Goal: Task Accomplishment & Management: Use online tool/utility

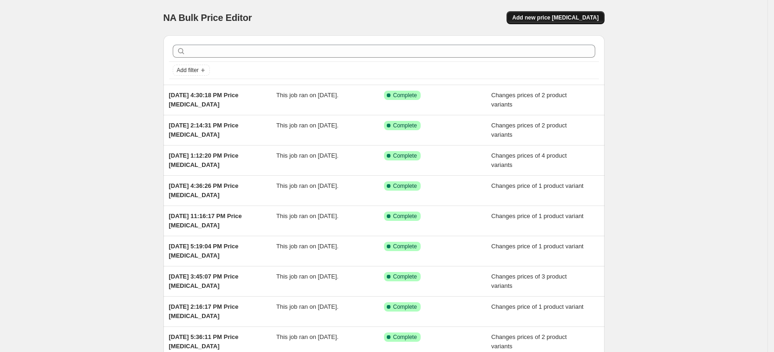
click at [565, 18] on span "Add new price [MEDICAL_DATA]" at bounding box center [555, 17] width 86 height 7
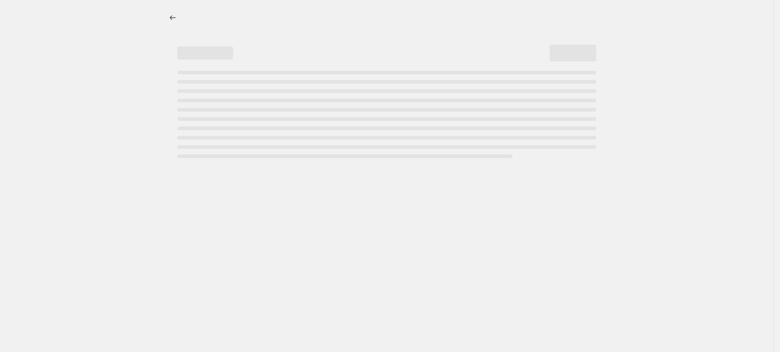
select select "percentage"
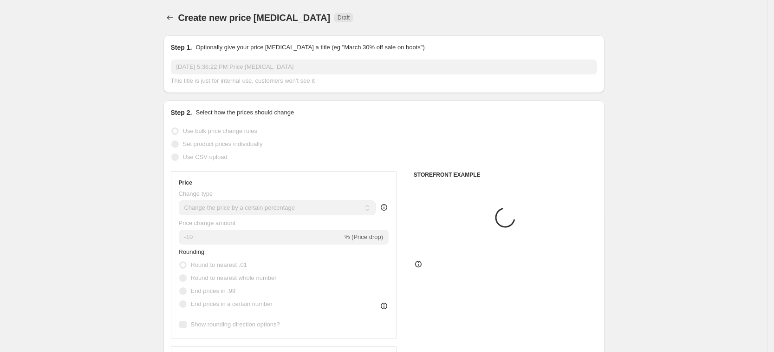
click at [258, 147] on span "Set product prices individually" at bounding box center [223, 143] width 80 height 7
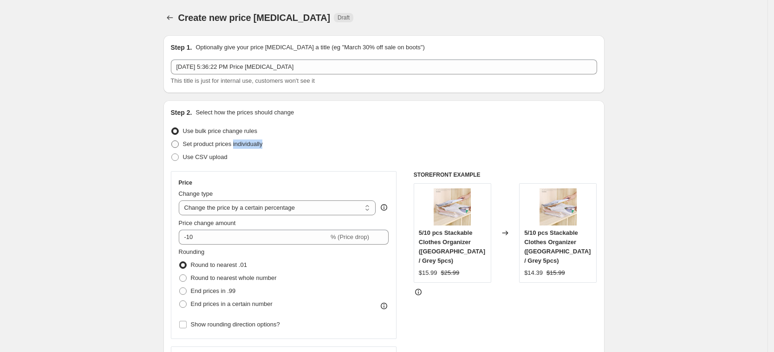
click at [258, 147] on span "Set product prices individually" at bounding box center [223, 143] width 80 height 7
click at [172, 141] on input "Set product prices individually" at bounding box center [171, 140] width 0 height 0
radio input "true"
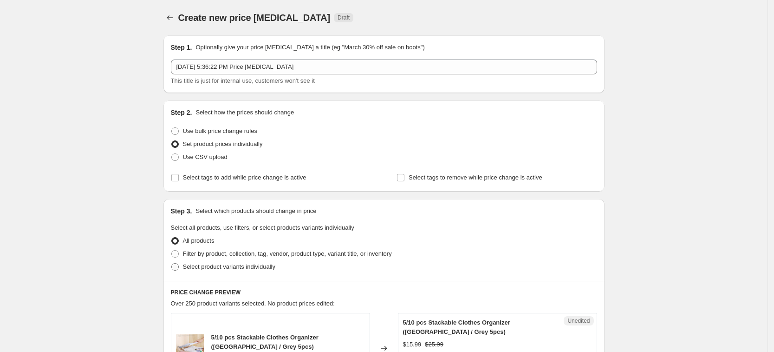
click at [246, 263] on span "Select product variants individually" at bounding box center [229, 266] width 92 height 7
click at [172, 263] on input "Select product variants individually" at bounding box center [171, 263] width 0 height 0
radio input "true"
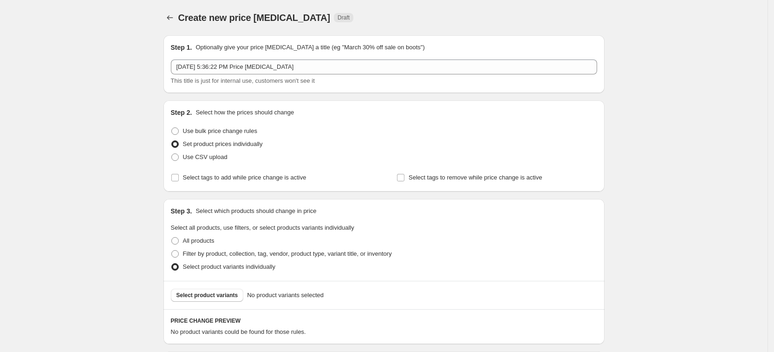
click at [230, 296] on span "Select product variants" at bounding box center [208, 294] width 62 height 7
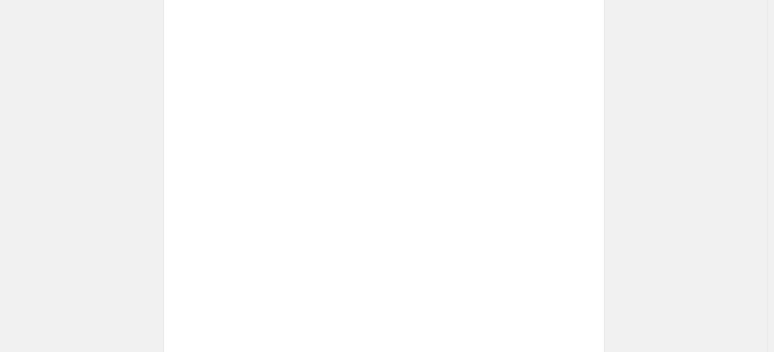
scroll to position [407, 0]
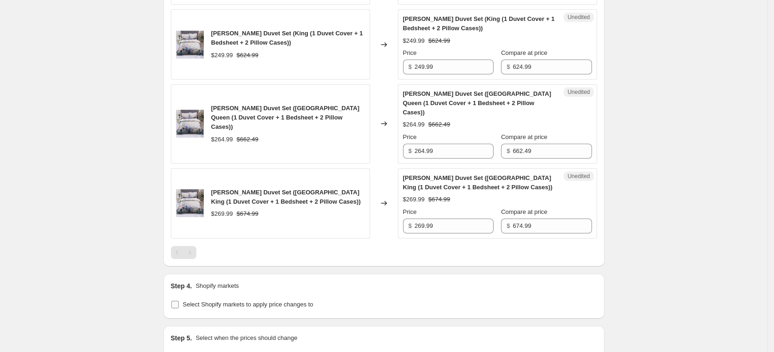
click at [250, 301] on span "Select Shopify markets to apply price changes to" at bounding box center [248, 304] width 131 height 7
click at [179, 301] on input "Select Shopify markets to apply price changes to" at bounding box center [174, 304] width 7 height 7
checkbox input "true"
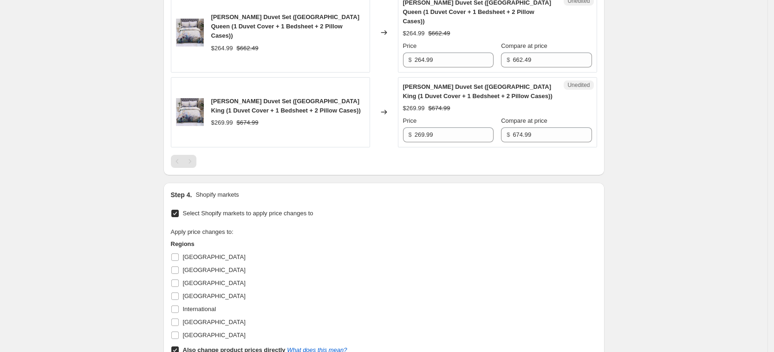
scroll to position [523, 0]
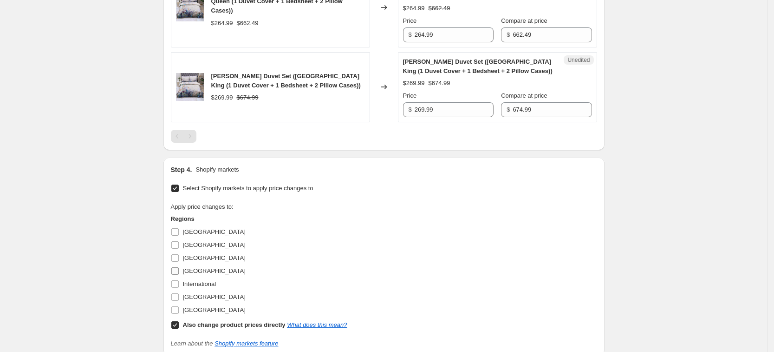
click at [203, 266] on label "[GEOGRAPHIC_DATA]" at bounding box center [208, 270] width 75 height 13
click at [179, 267] on input "[GEOGRAPHIC_DATA]" at bounding box center [174, 270] width 7 height 7
checkbox input "true"
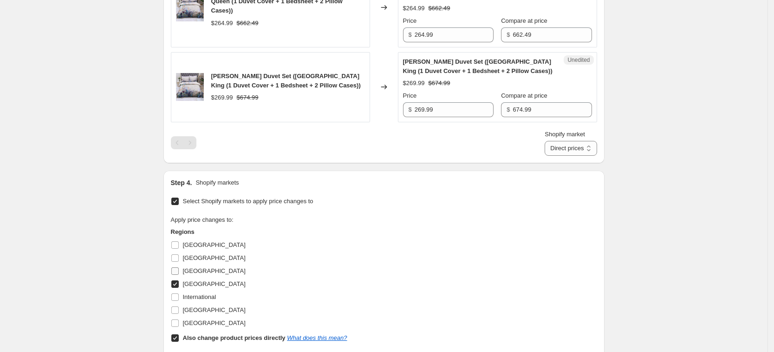
click at [202, 267] on span "[GEOGRAPHIC_DATA]" at bounding box center [214, 270] width 63 height 7
click at [179, 267] on input "[GEOGRAPHIC_DATA]" at bounding box center [174, 270] width 7 height 7
checkbox input "true"
click at [201, 306] on span "[GEOGRAPHIC_DATA]" at bounding box center [214, 309] width 63 height 7
click at [179, 306] on input "[GEOGRAPHIC_DATA]" at bounding box center [174, 309] width 7 height 7
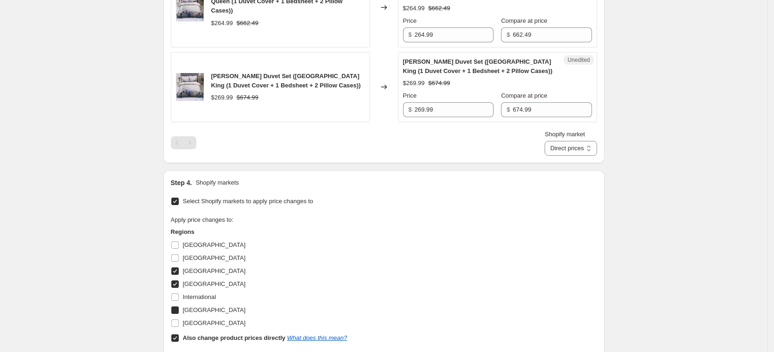
checkbox input "true"
click at [204, 319] on span "[GEOGRAPHIC_DATA]" at bounding box center [214, 322] width 63 height 7
click at [179, 319] on input "[GEOGRAPHIC_DATA]" at bounding box center [174, 322] width 7 height 7
checkbox input "true"
click at [210, 334] on b "Also change product prices directly" at bounding box center [234, 337] width 103 height 7
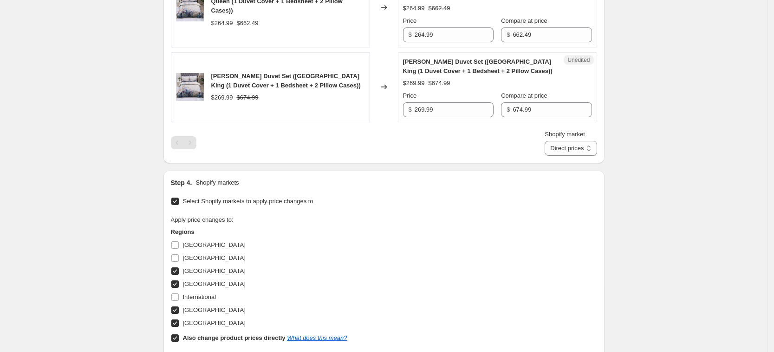
click at [179, 334] on input "Also change product prices directly What does this mean?" at bounding box center [174, 337] width 7 height 7
checkbox input "false"
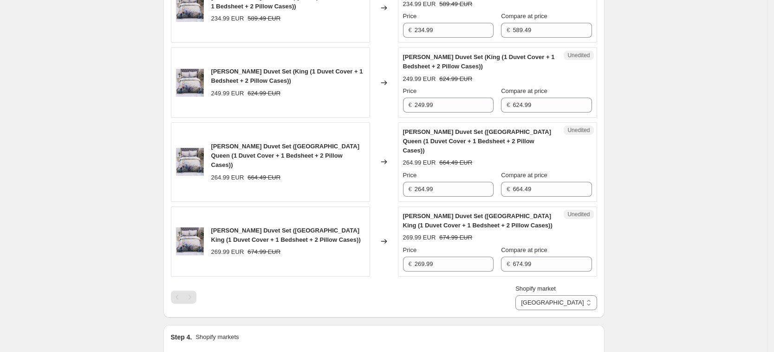
scroll to position [348, 0]
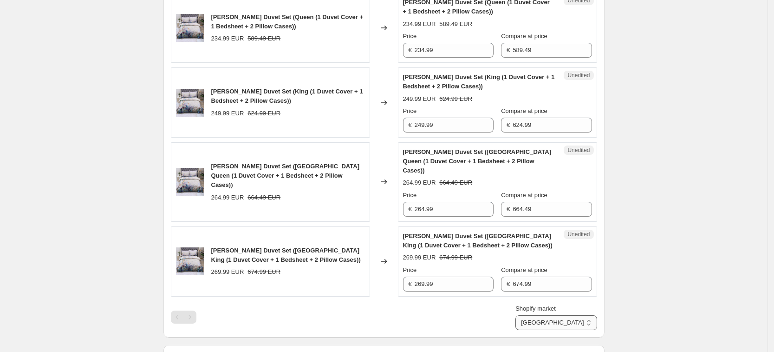
click at [578, 315] on select "[GEOGRAPHIC_DATA] [GEOGRAPHIC_DATA] [GEOGRAPHIC_DATA] [GEOGRAPHIC_DATA]" at bounding box center [556, 322] width 81 height 15
click at [557, 330] on select "[GEOGRAPHIC_DATA] [GEOGRAPHIC_DATA] [GEOGRAPHIC_DATA] [GEOGRAPHIC_DATA]" at bounding box center [556, 322] width 81 height 15
click at [577, 315] on select "[GEOGRAPHIC_DATA] [GEOGRAPHIC_DATA] [GEOGRAPHIC_DATA] [GEOGRAPHIC_DATA]" at bounding box center [556, 322] width 81 height 15
select select "13152354545"
click at [560, 330] on select "[GEOGRAPHIC_DATA] [GEOGRAPHIC_DATA] [GEOGRAPHIC_DATA] [GEOGRAPHIC_DATA]" at bounding box center [556, 322] width 81 height 15
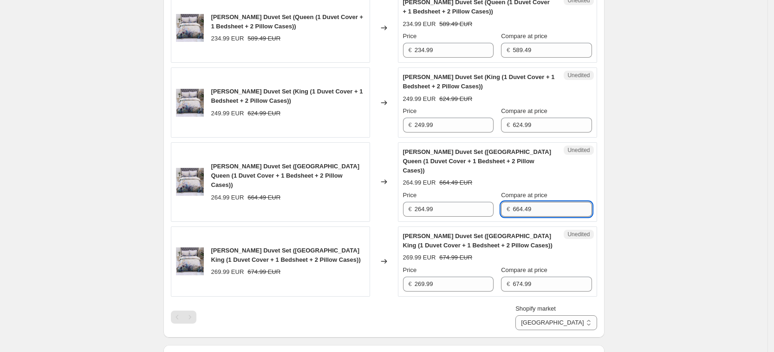
click at [526, 202] on input "664.49" at bounding box center [552, 209] width 79 height 15
type input "662.49"
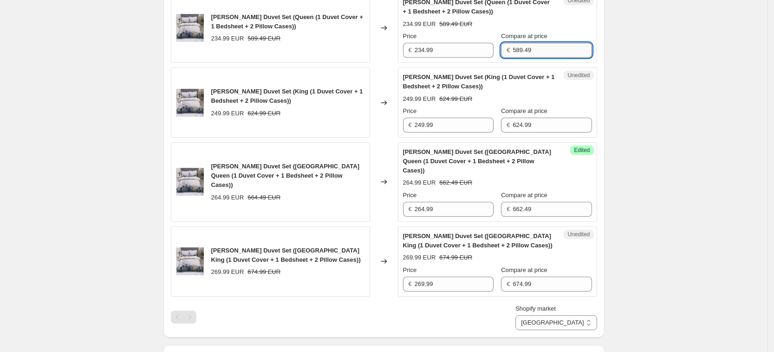
click at [525, 49] on input "589.49" at bounding box center [552, 50] width 79 height 15
type input "587.49"
click at [589, 315] on select "[GEOGRAPHIC_DATA] [GEOGRAPHIC_DATA] [GEOGRAPHIC_DATA] [GEOGRAPHIC_DATA]" at bounding box center [556, 322] width 81 height 15
select select "13152321777"
click at [557, 330] on select "[GEOGRAPHIC_DATA] [GEOGRAPHIC_DATA] [GEOGRAPHIC_DATA] [GEOGRAPHIC_DATA]" at bounding box center [556, 322] width 81 height 15
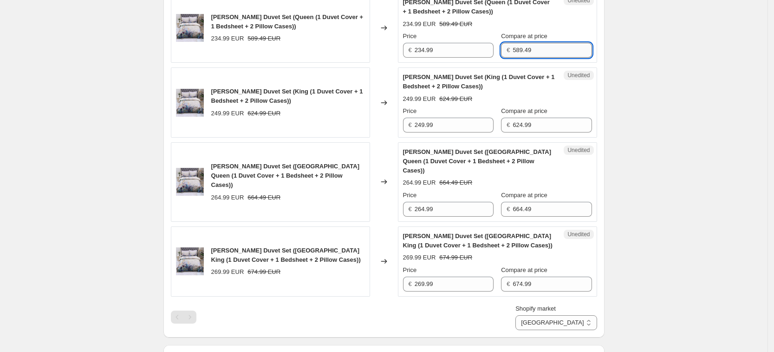
click at [523, 51] on input "589.49" at bounding box center [552, 50] width 79 height 15
click at [525, 52] on input "589.49" at bounding box center [552, 50] width 79 height 15
type input "587.49"
click at [525, 202] on input "664.49" at bounding box center [552, 209] width 79 height 15
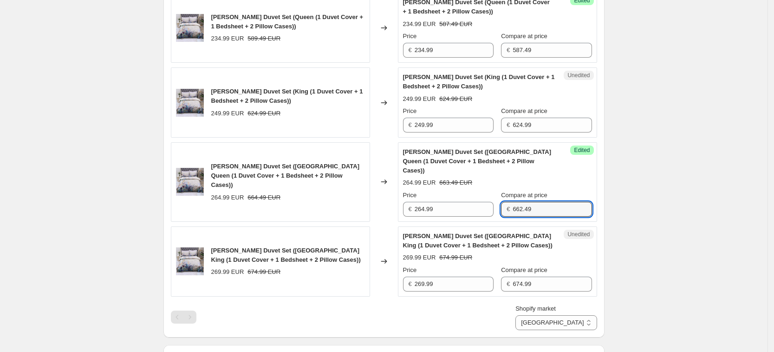
type input "662.49"
click at [682, 169] on div "Create new price [MEDICAL_DATA]. This page is ready Create new price [MEDICAL_D…" at bounding box center [384, 169] width 768 height 1035
drag, startPoint x: 586, startPoint y: 316, endPoint x: 584, endPoint y: 323, distance: 7.6
click at [586, 316] on select "[GEOGRAPHIC_DATA] [GEOGRAPHIC_DATA] [GEOGRAPHIC_DATA] [GEOGRAPHIC_DATA]" at bounding box center [556, 322] width 81 height 15
select select "7501644017"
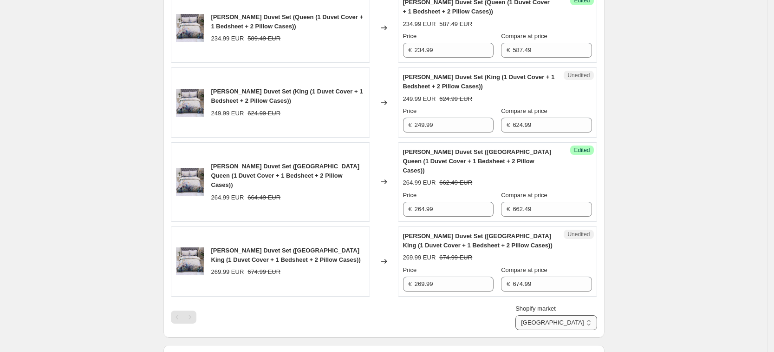
click at [538, 330] on select "[GEOGRAPHIC_DATA] [GEOGRAPHIC_DATA] [GEOGRAPHIC_DATA] [GEOGRAPHIC_DATA]" at bounding box center [556, 322] width 81 height 15
click at [539, 49] on input "501.49" at bounding box center [552, 50] width 79 height 15
paste input "499.36"
type input "499.49"
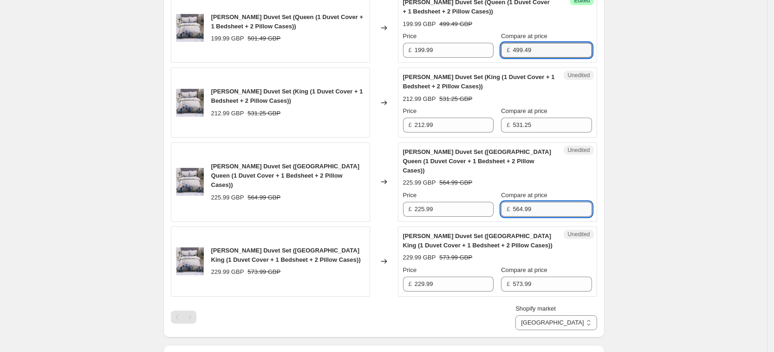
click at [541, 202] on input "564.99" at bounding box center [552, 209] width 79 height 15
paste input "3.11"
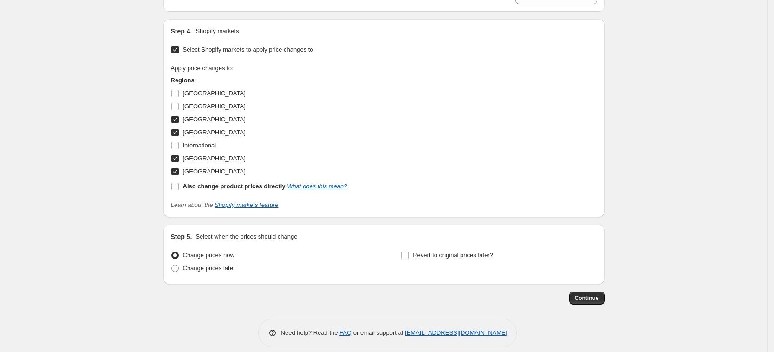
scroll to position [326, 0]
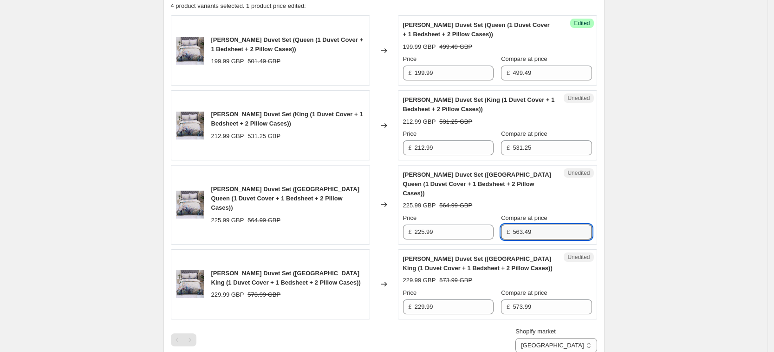
type input "563.49"
click at [552, 135] on div "Compare at price" at bounding box center [546, 133] width 91 height 9
click at [551, 135] on div "Compare at price" at bounding box center [546, 133] width 91 height 9
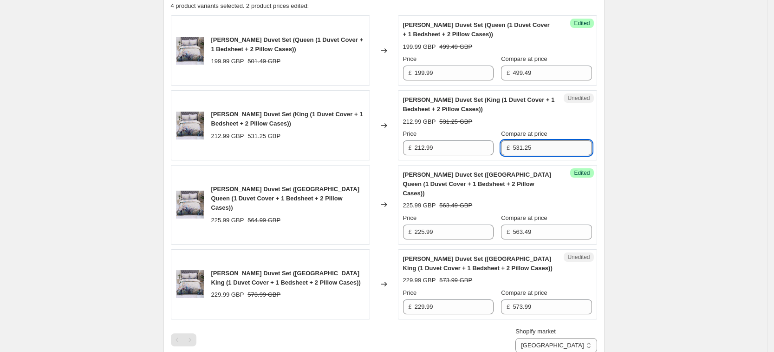
click at [554, 148] on input "531.25" at bounding box center [552, 147] width 79 height 15
type input "531.49"
click at [705, 160] on div "Create new price [MEDICAL_DATA]. This page is ready Create new price [MEDICAL_D…" at bounding box center [384, 191] width 768 height 1035
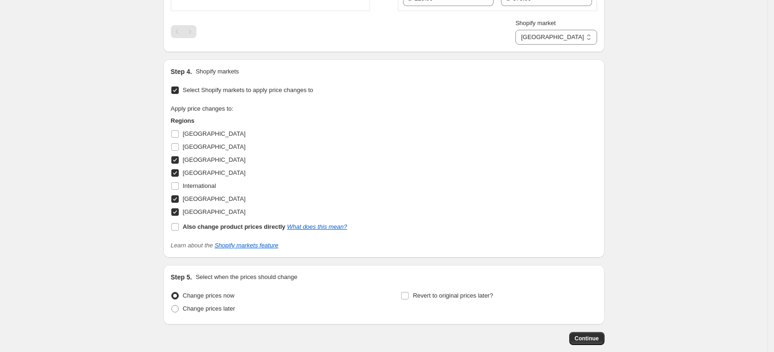
scroll to position [674, 0]
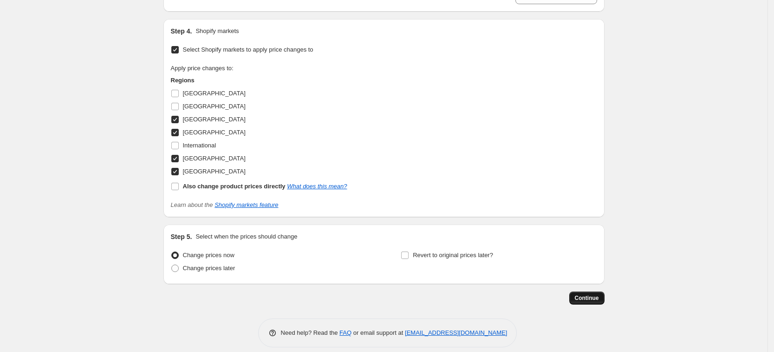
click at [581, 294] on span "Continue" at bounding box center [587, 297] width 24 height 7
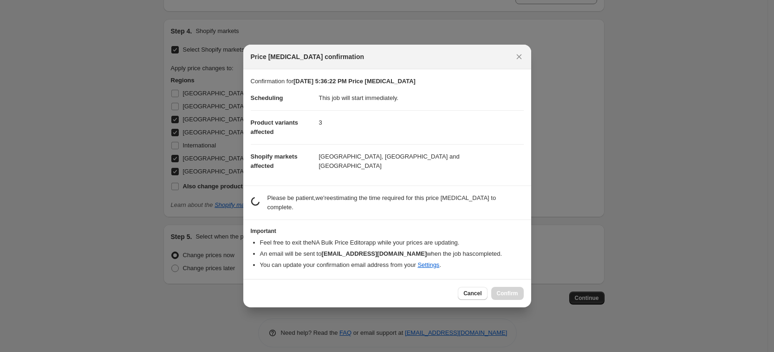
scroll to position [0, 0]
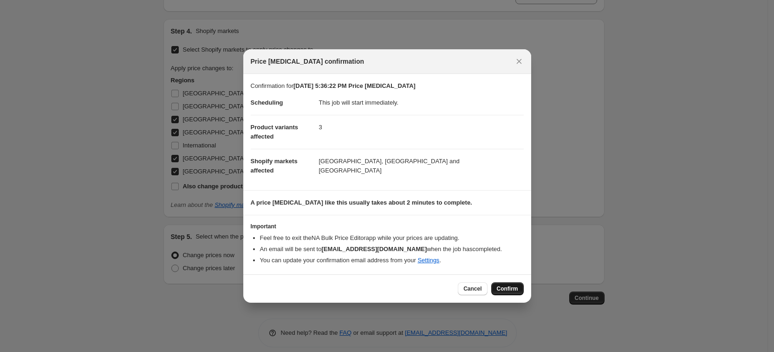
click at [512, 289] on span "Confirm" at bounding box center [507, 288] width 21 height 7
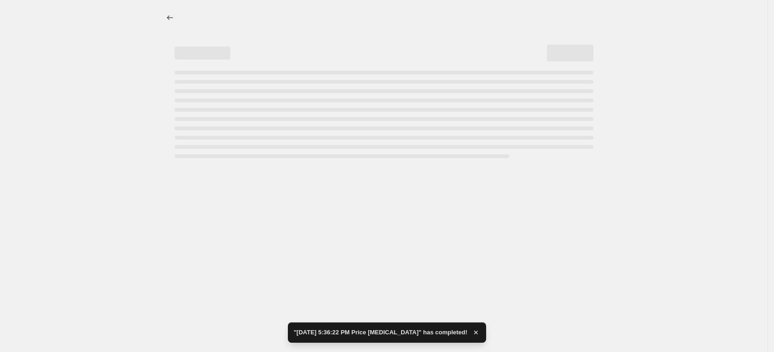
select select "7501644017"
